Goal: Task Accomplishment & Management: Manage account settings

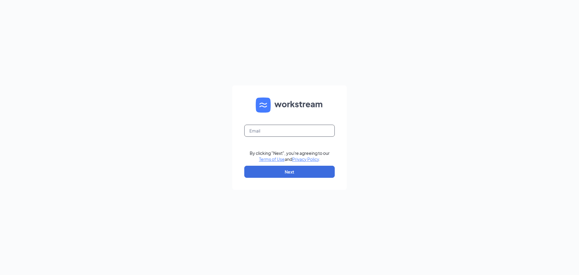
click at [286, 133] on input "text" at bounding box center [289, 131] width 90 height 12
type input "tmgx102@outlook.com"
click at [302, 173] on button "Next" at bounding box center [289, 172] width 90 height 12
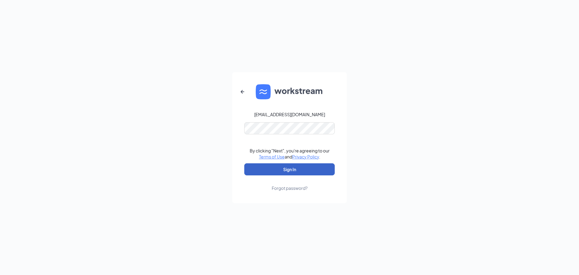
click at [299, 169] on button "Sign In" at bounding box center [289, 169] width 90 height 12
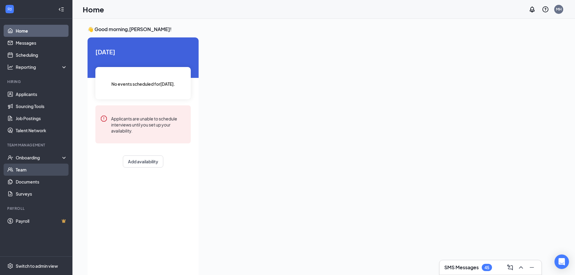
click at [23, 170] on link "Team" at bounding box center [42, 169] width 52 height 12
